Goal: Task Accomplishment & Management: Manage account settings

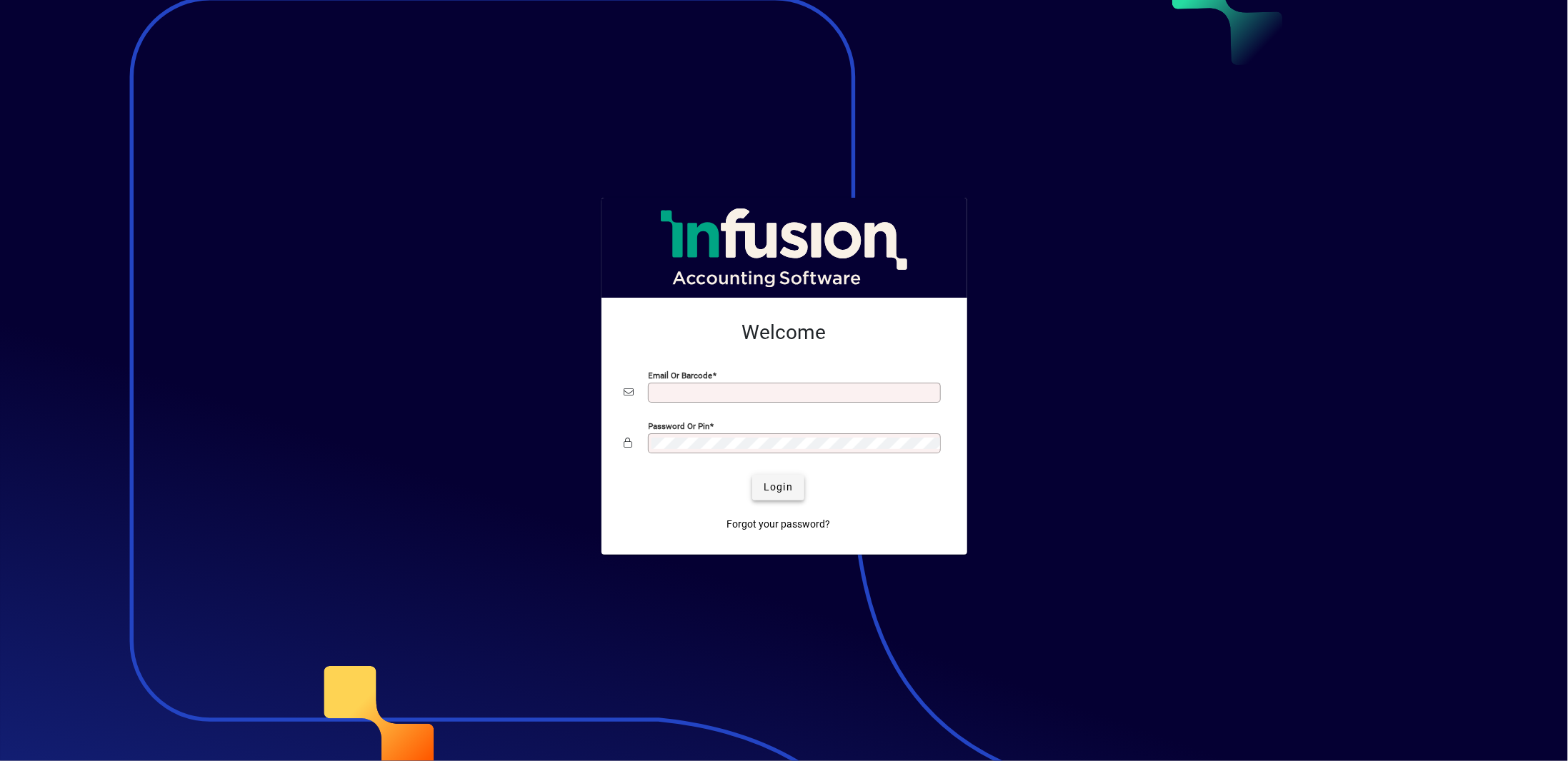
type input "**********"
click at [773, 489] on span "Login" at bounding box center [778, 487] width 29 height 15
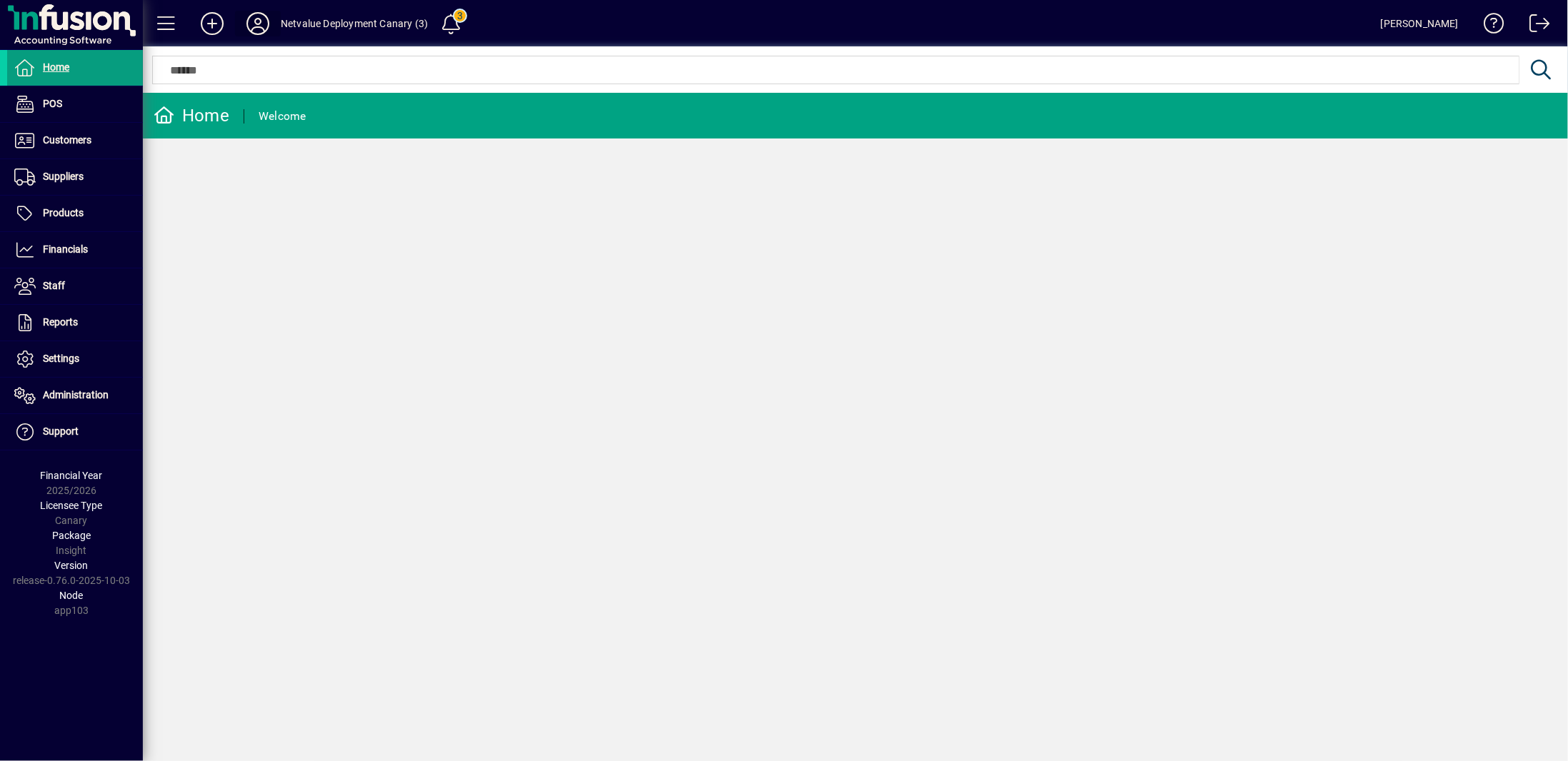
click at [242, 25] on span at bounding box center [258, 23] width 46 height 34
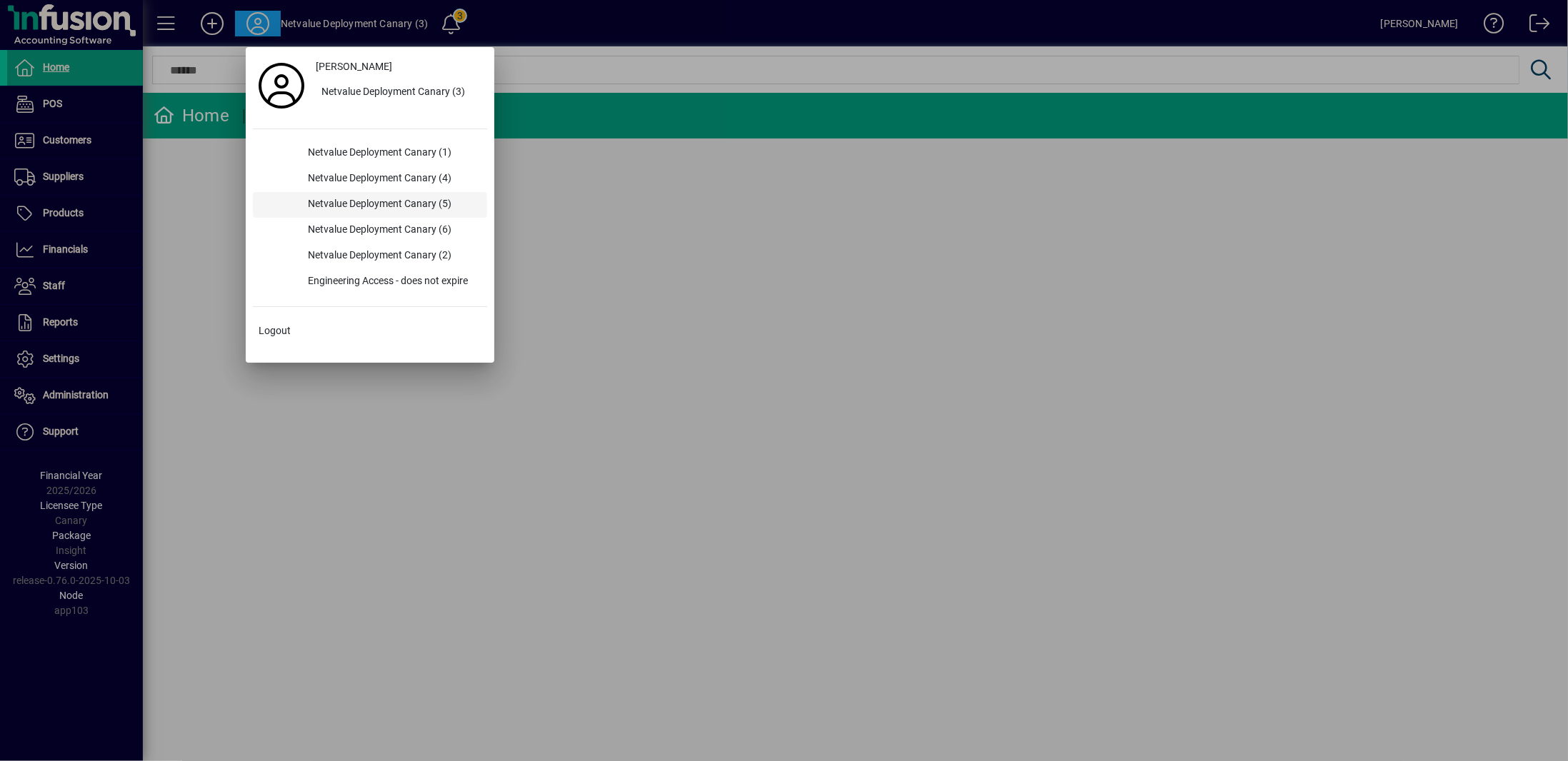
click at [409, 196] on div "Netvalue Deployment Canary (5)" at bounding box center [391, 205] width 191 height 26
